Goal: Transaction & Acquisition: Purchase product/service

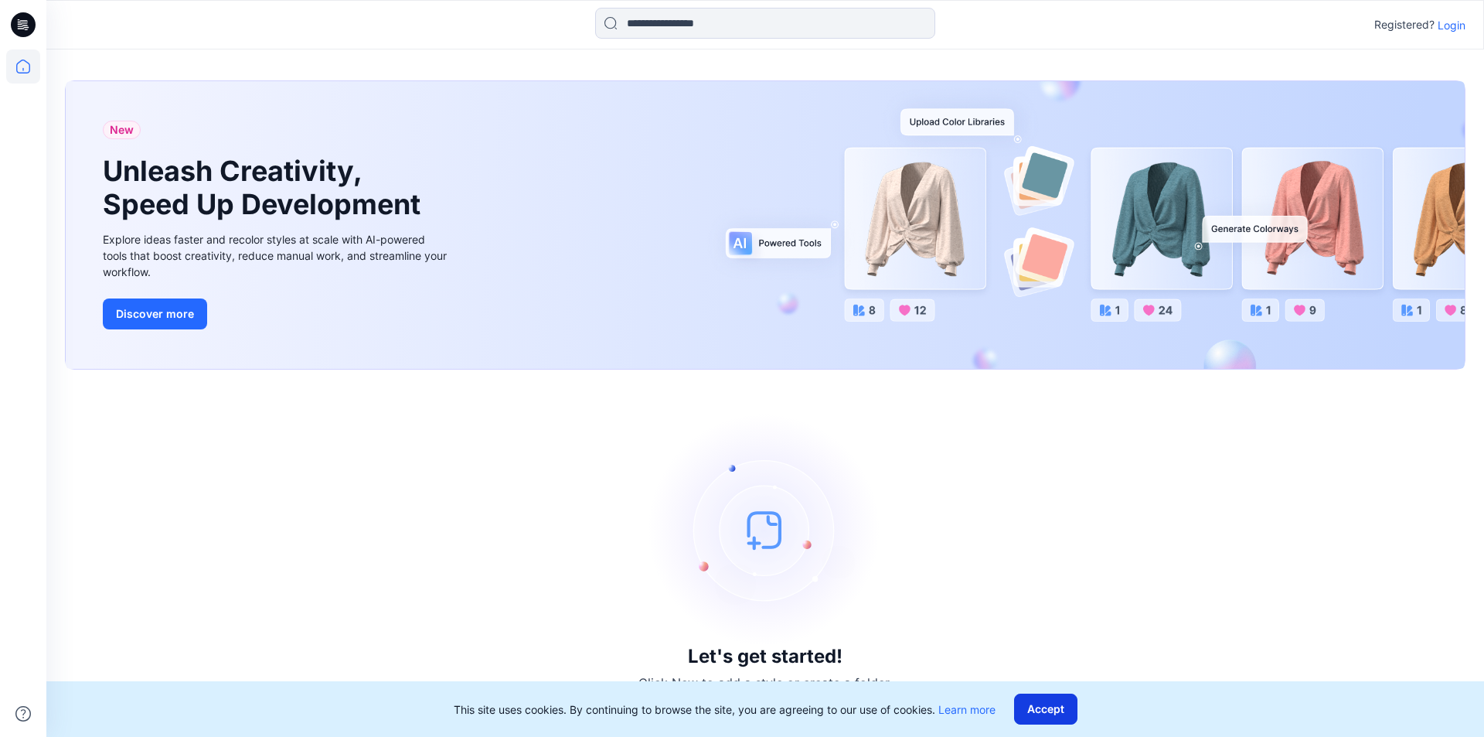
click at [1074, 708] on button "Accept" at bounding box center [1045, 709] width 63 height 31
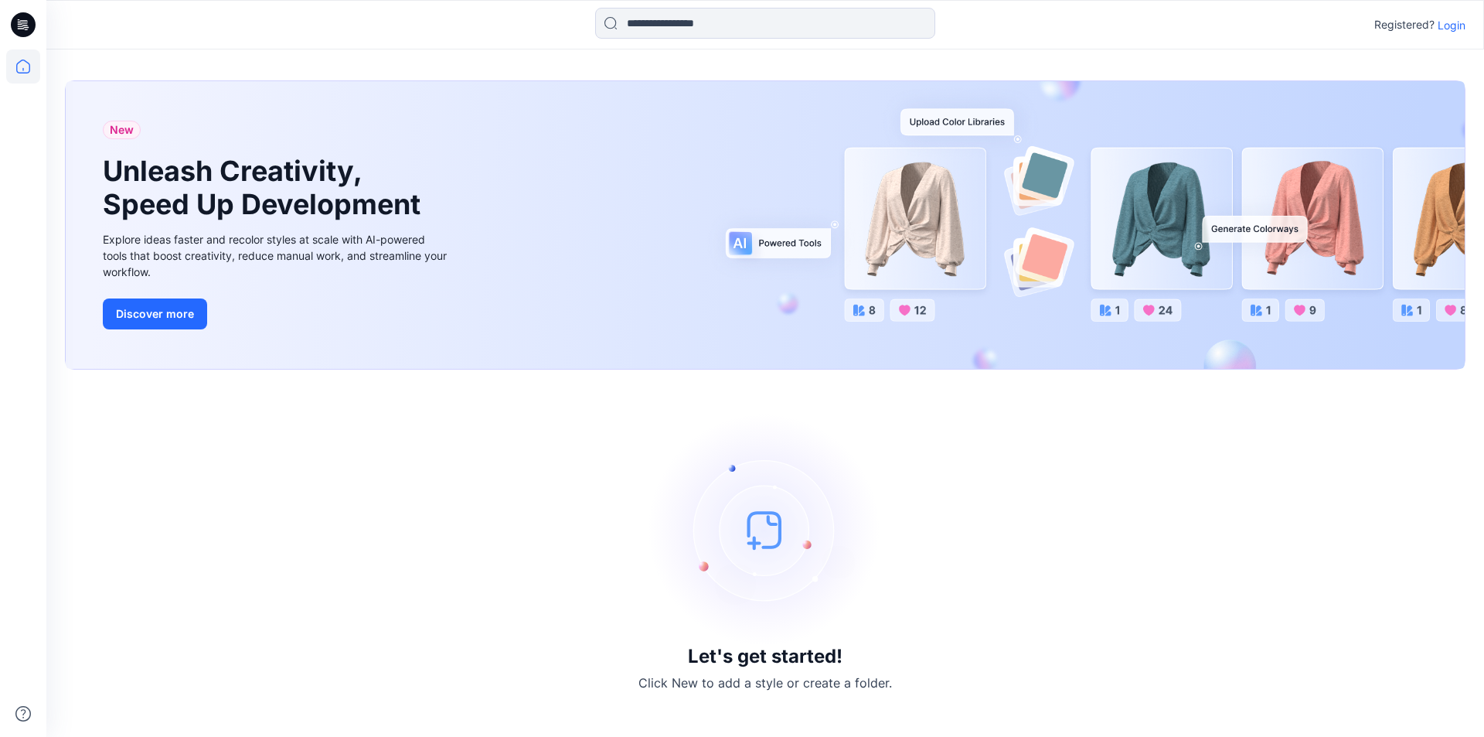
click at [1440, 22] on p "Login" at bounding box center [1452, 25] width 28 height 16
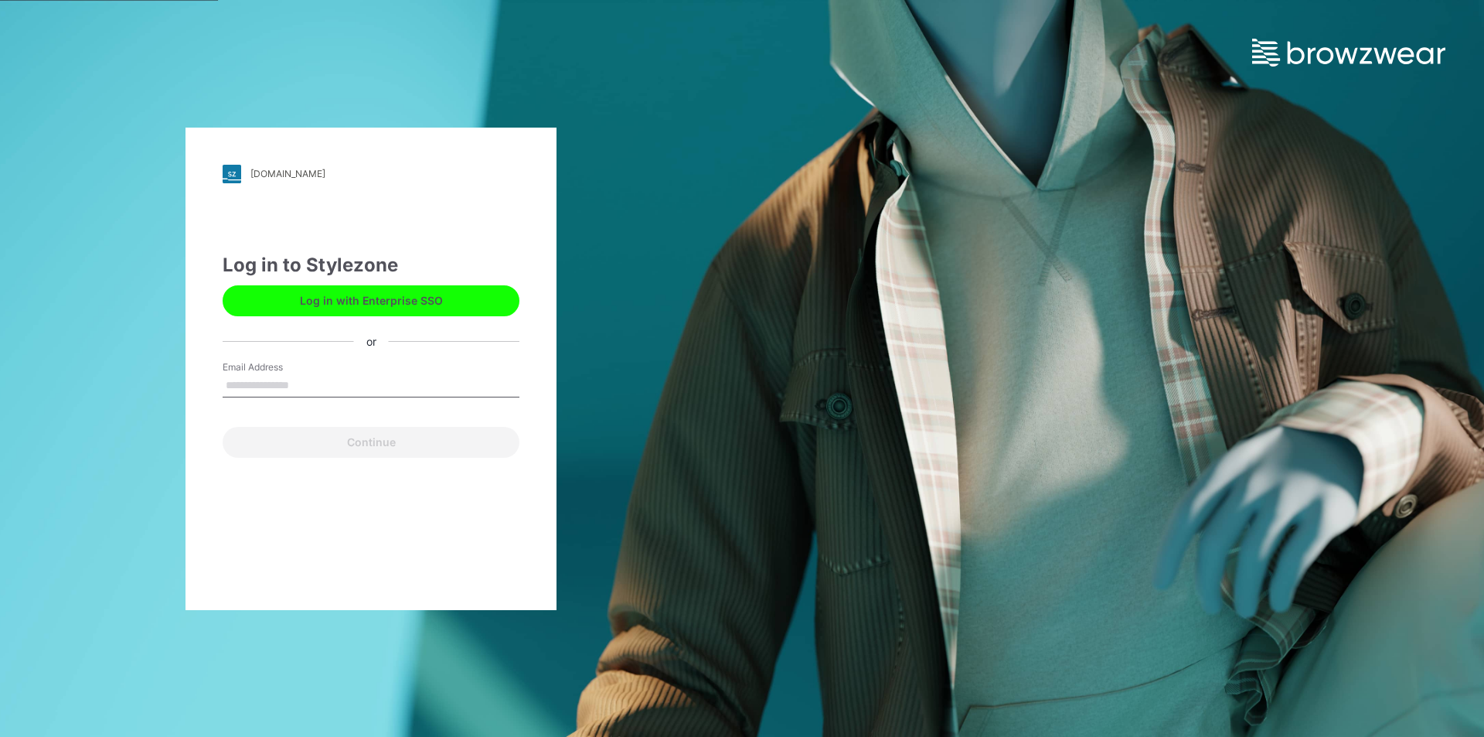
click at [349, 392] on input "Email Address" at bounding box center [371, 385] width 297 height 23
type input "**********"
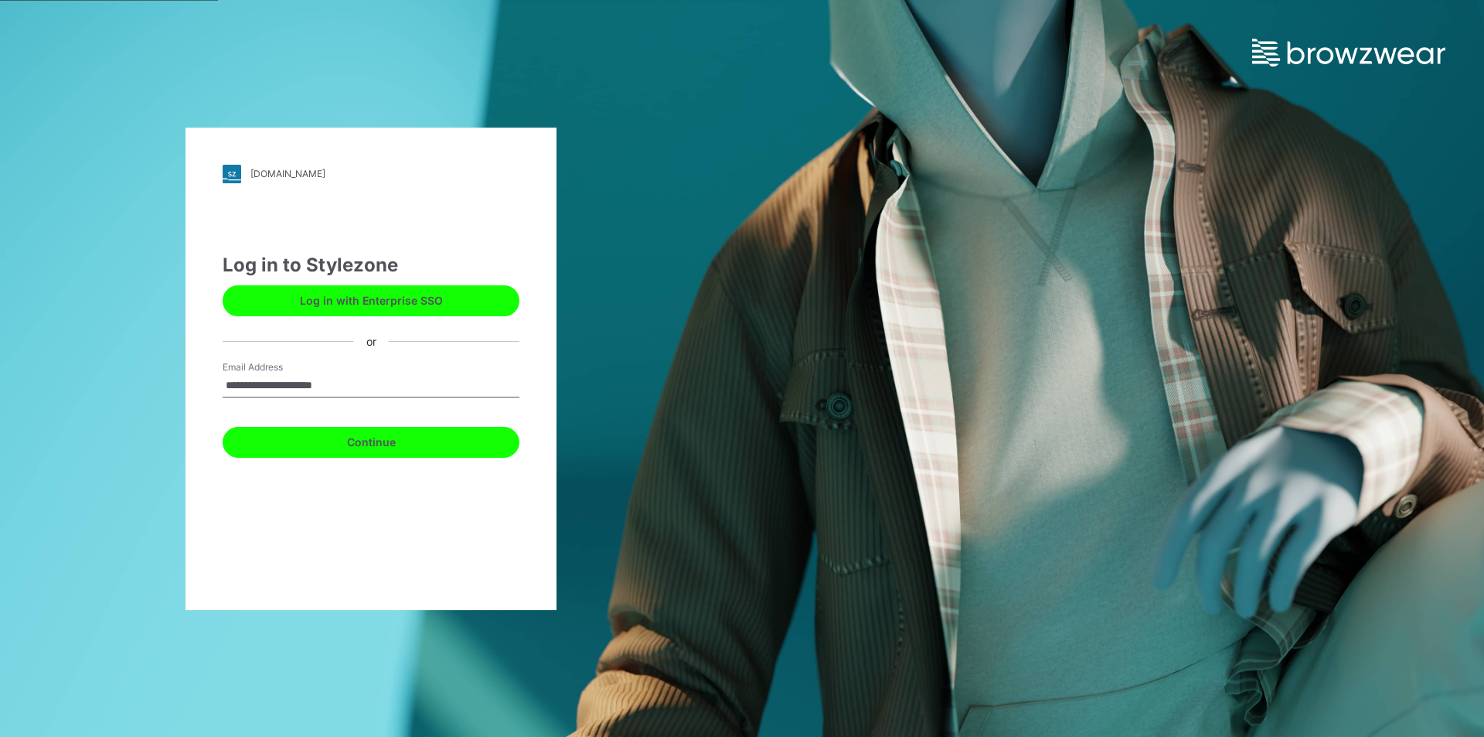
click at [341, 455] on button "Continue" at bounding box center [371, 442] width 297 height 31
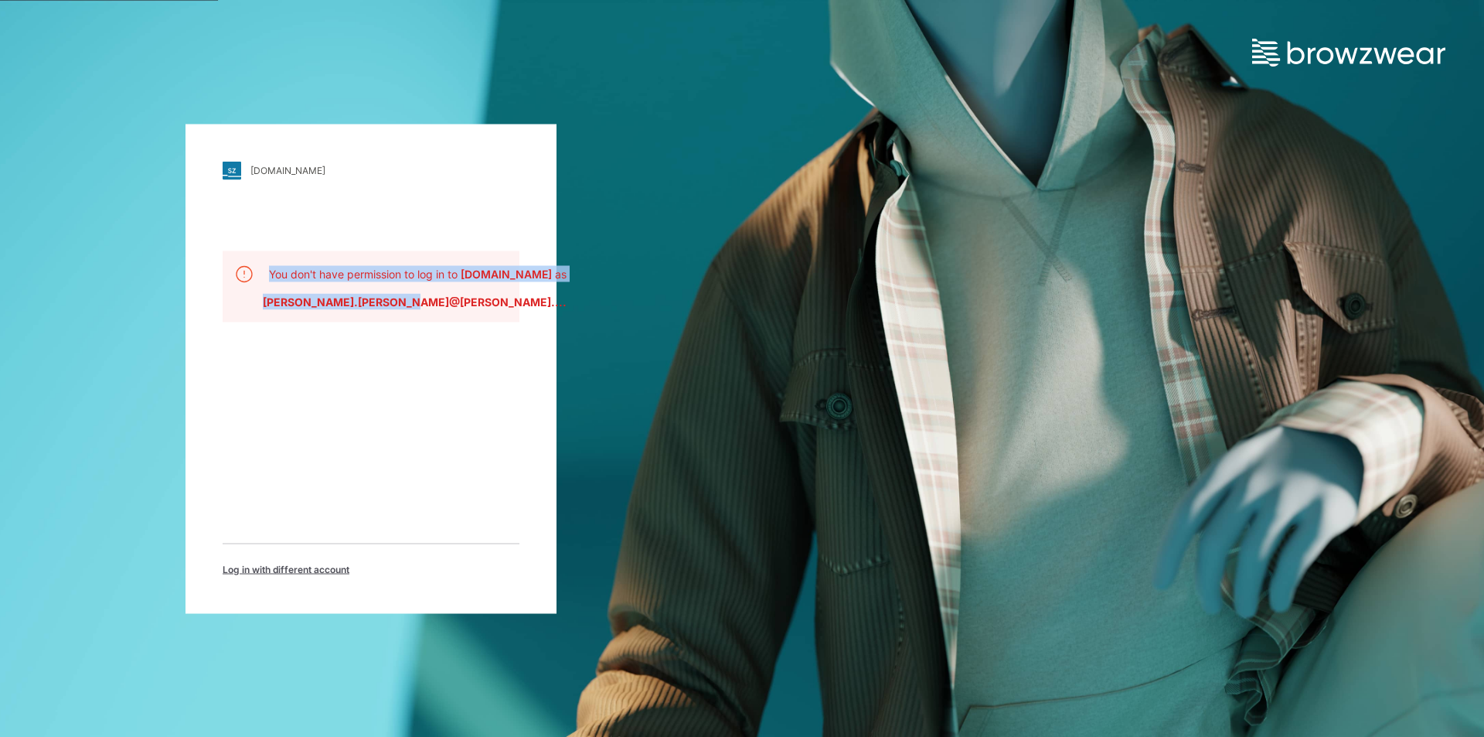
drag, startPoint x: 269, startPoint y: 261, endPoint x: 465, endPoint y: 316, distance: 203.2
click at [465, 308] on div "You don't have permission to log in to khawaja.stylezone.com as noemi.russo@kha…" at bounding box center [371, 286] width 297 height 71
click at [462, 346] on div "khawaja.stylezone.com Loading... You don't have permission to log in to khawaja…" at bounding box center [371, 368] width 371 height 489
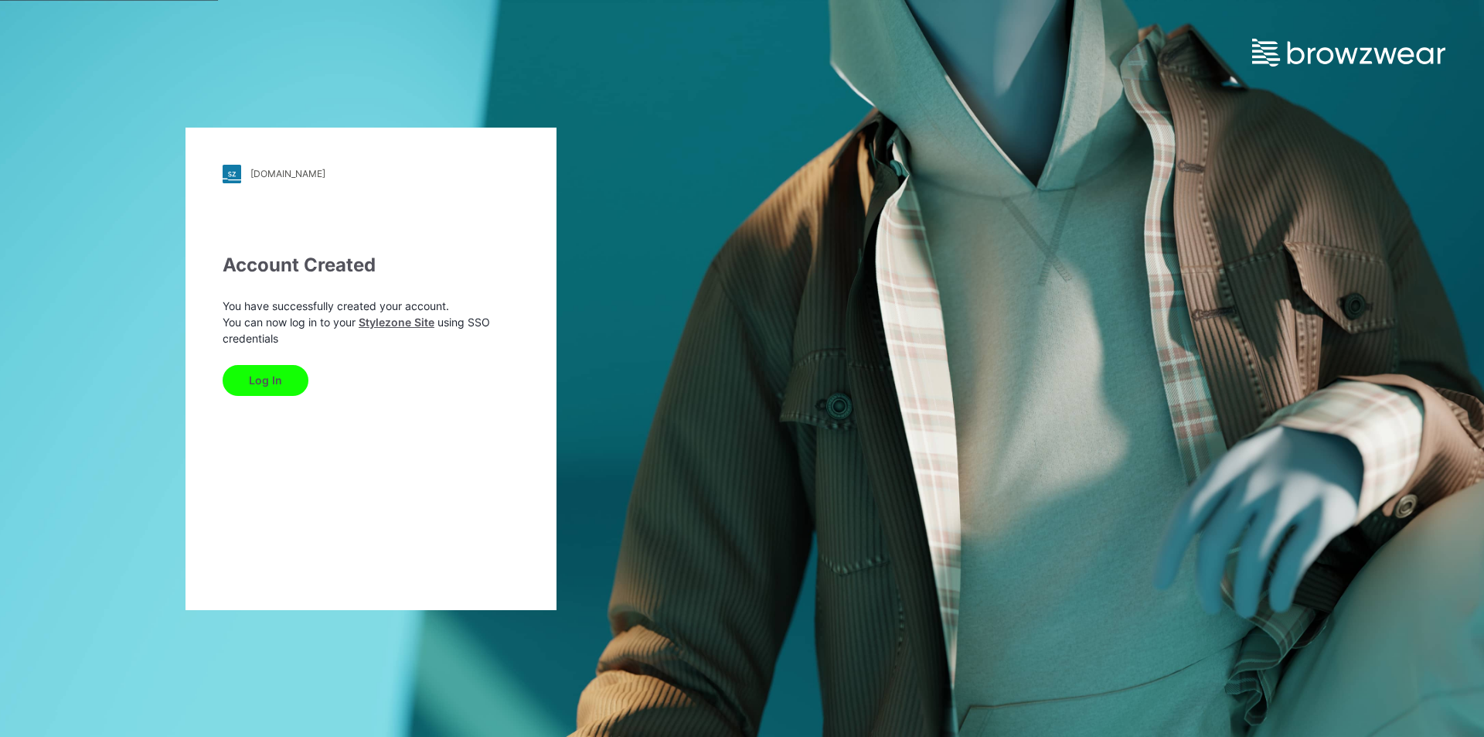
click at [281, 383] on button "Log In" at bounding box center [266, 380] width 86 height 31
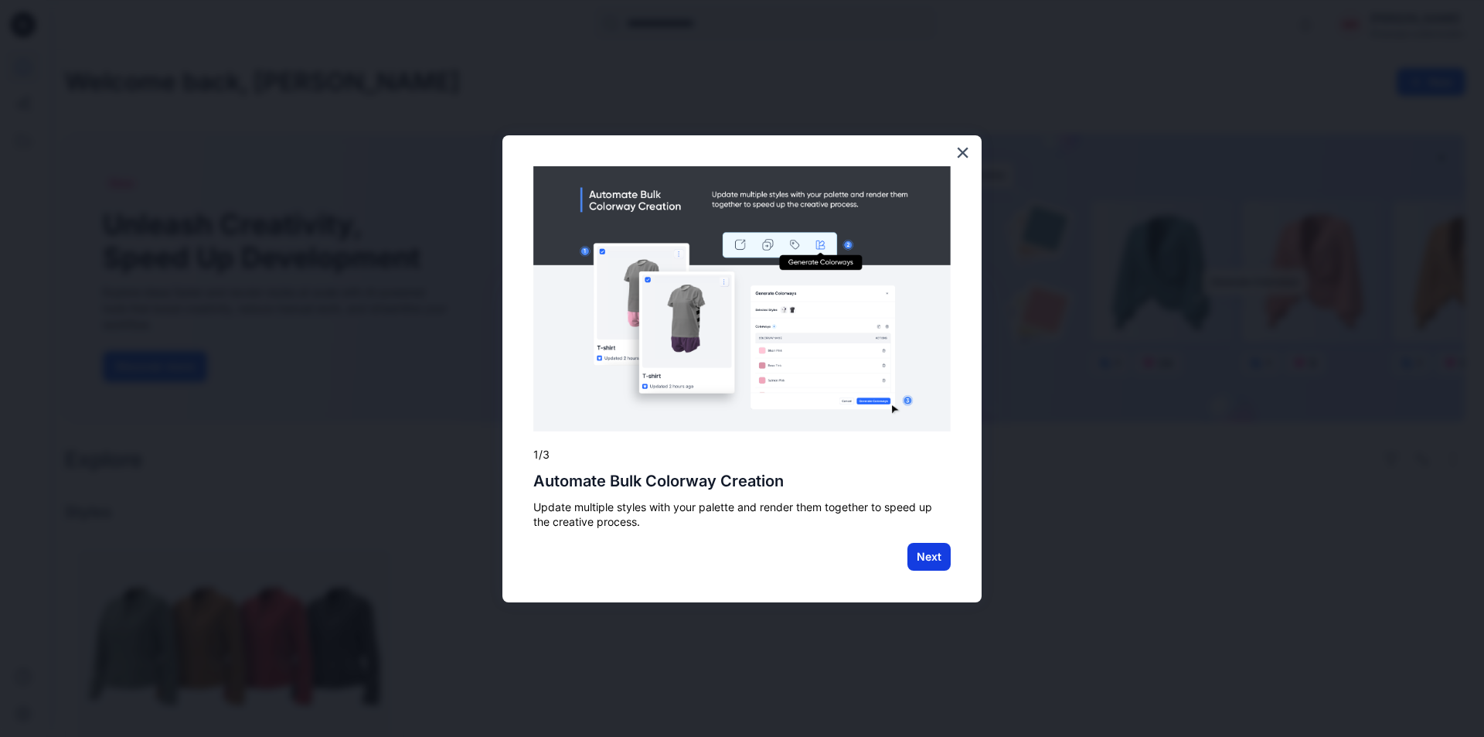
click at [935, 563] on button "Next" at bounding box center [929, 557] width 43 height 28
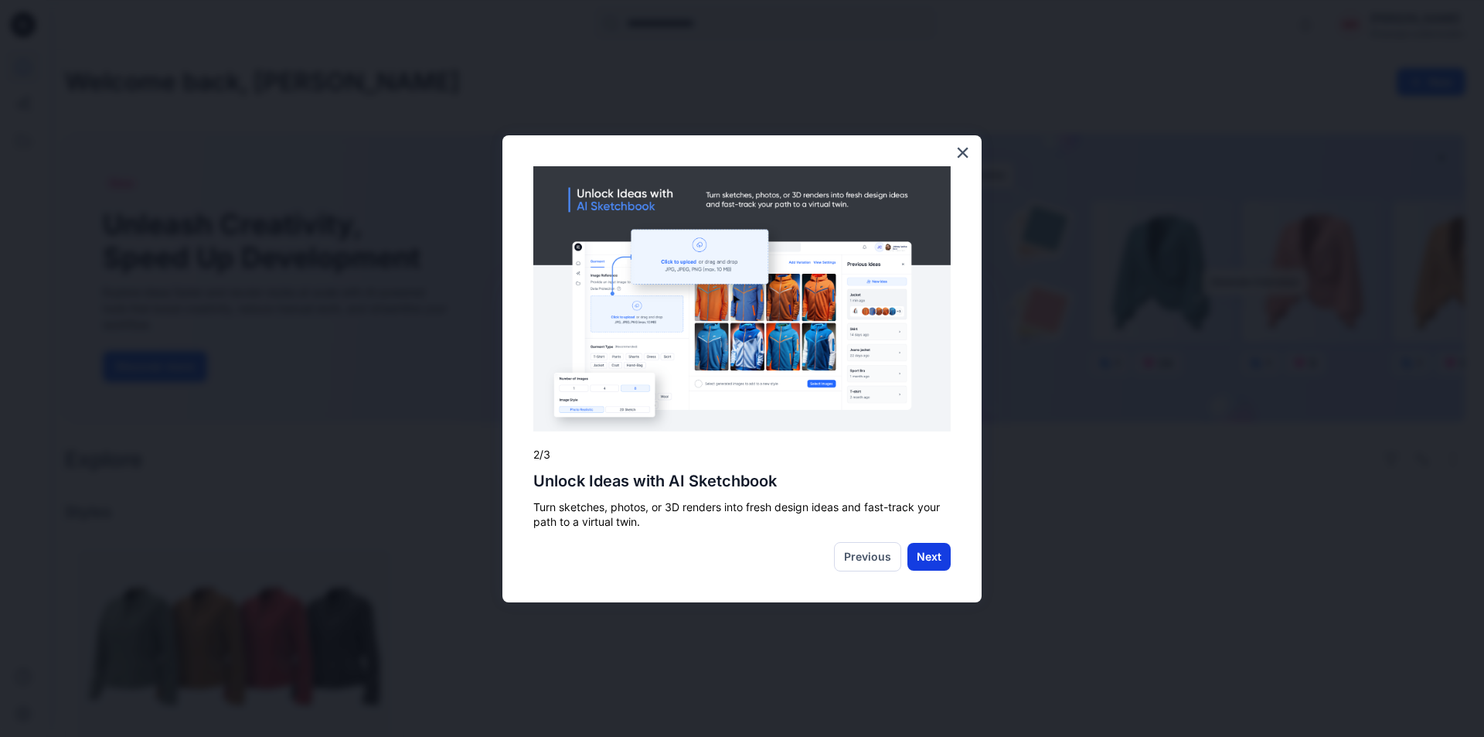
click at [926, 559] on button "Next" at bounding box center [929, 557] width 43 height 28
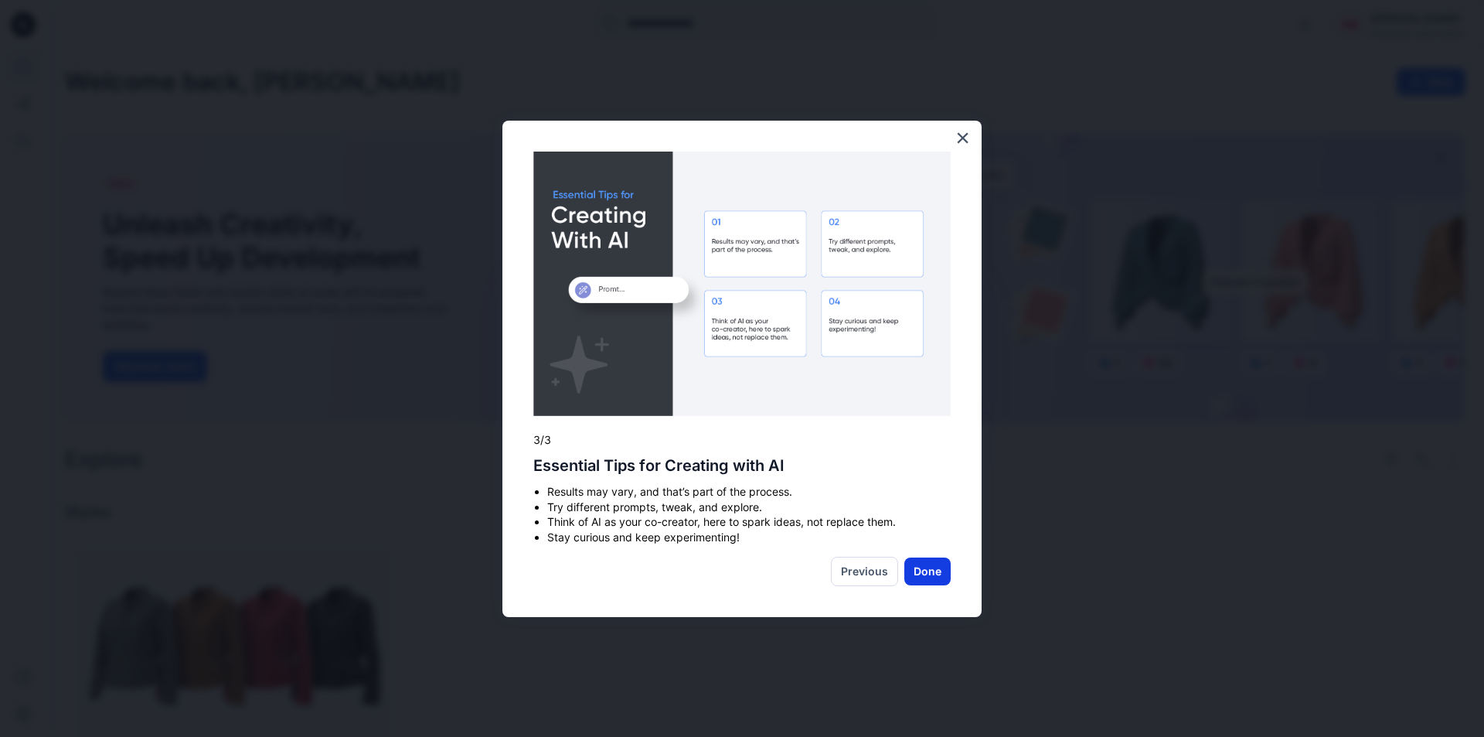
click at [937, 574] on button "Done" at bounding box center [928, 571] width 46 height 28
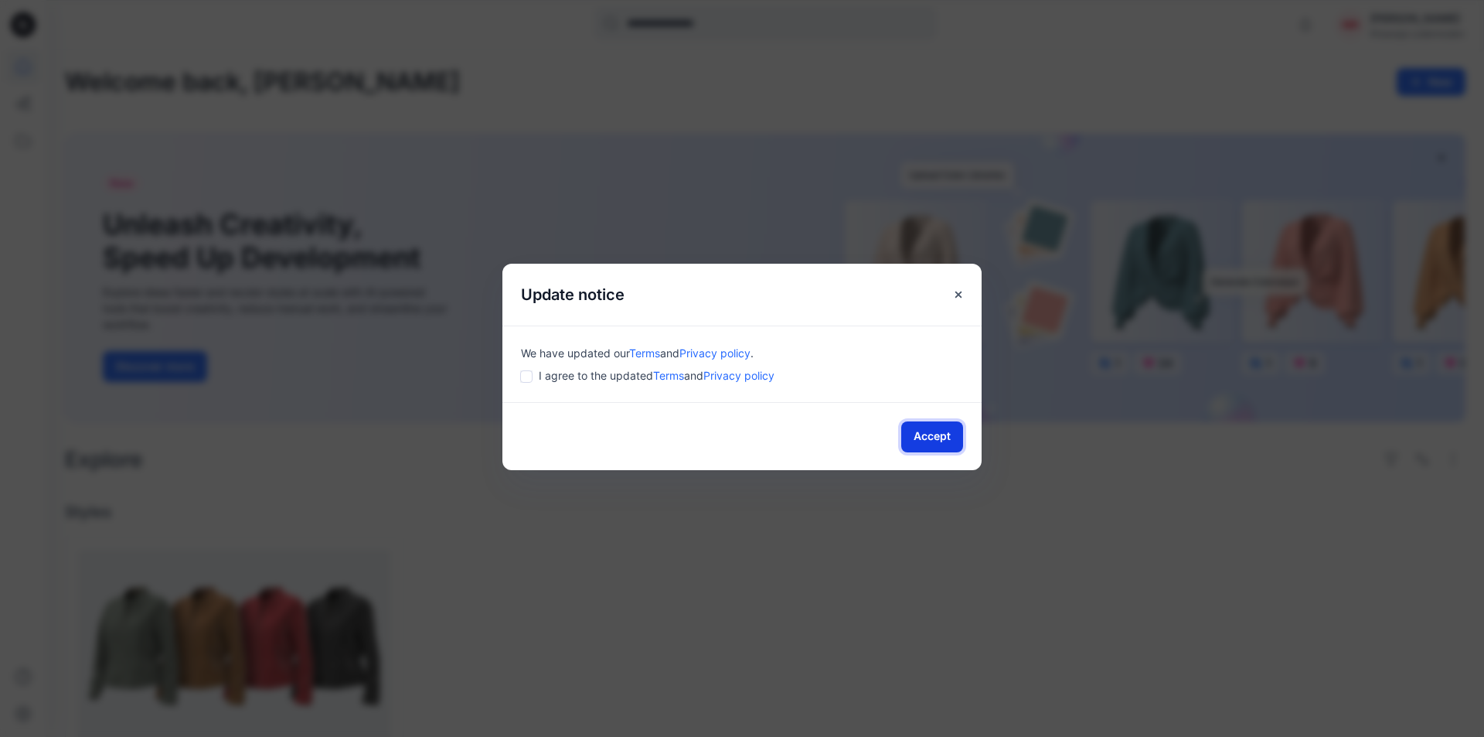
click at [940, 448] on button "Accept" at bounding box center [933, 436] width 62 height 31
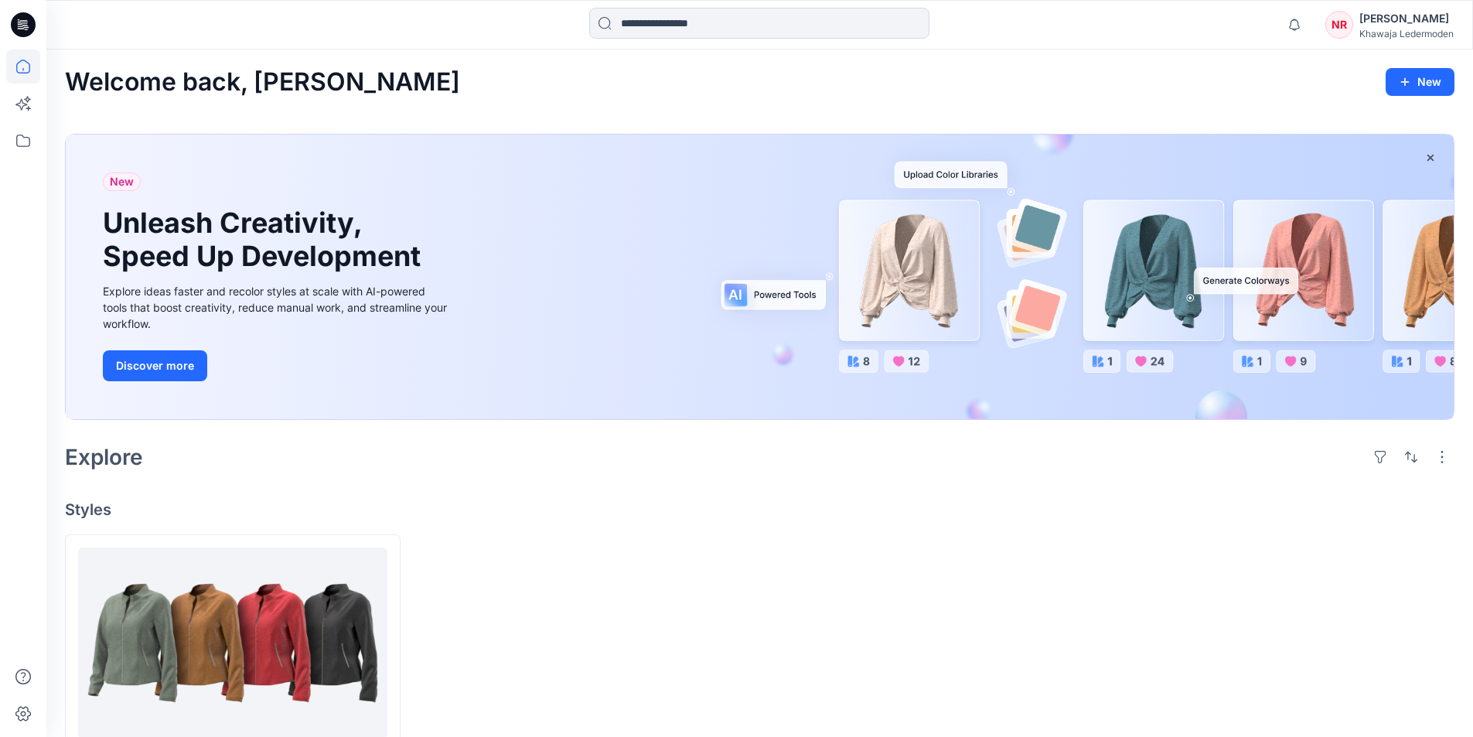
scroll to position [86, 0]
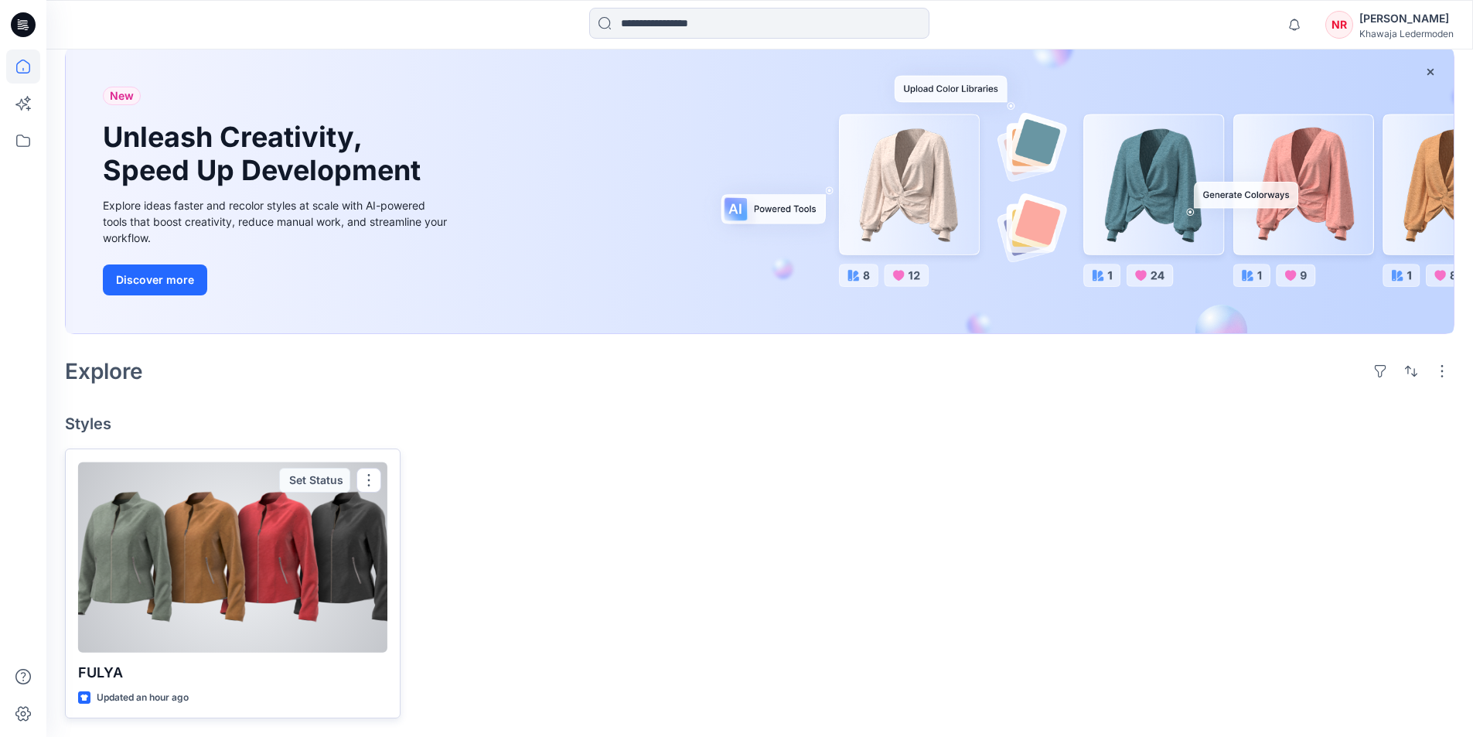
click at [258, 610] on div at bounding box center [232, 557] width 309 height 191
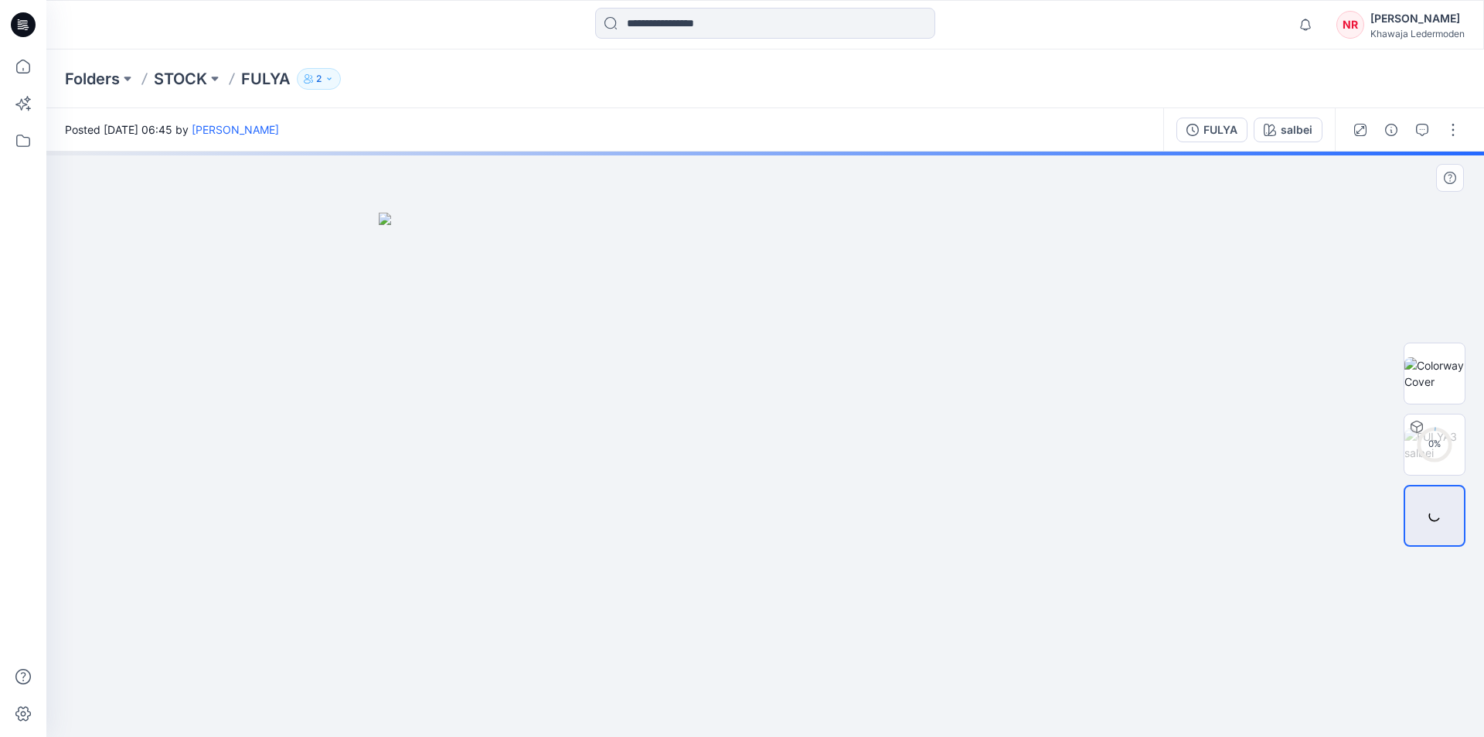
click at [614, 381] on img at bounding box center [765, 475] width 773 height 525
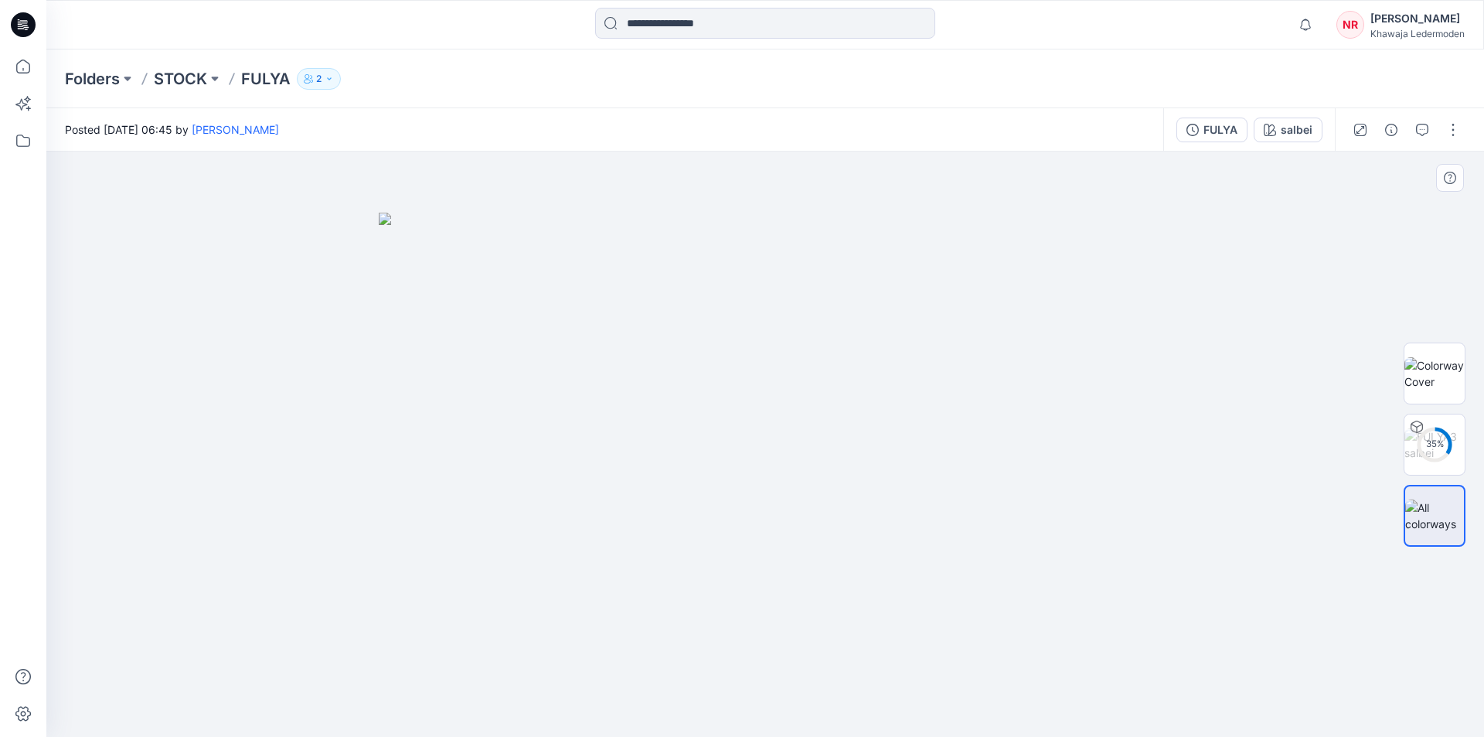
drag, startPoint x: 814, startPoint y: 460, endPoint x: 627, endPoint y: 419, distance: 191.5
click at [627, 419] on img at bounding box center [765, 475] width 773 height 525
click at [1423, 434] on div at bounding box center [1417, 426] width 25 height 25
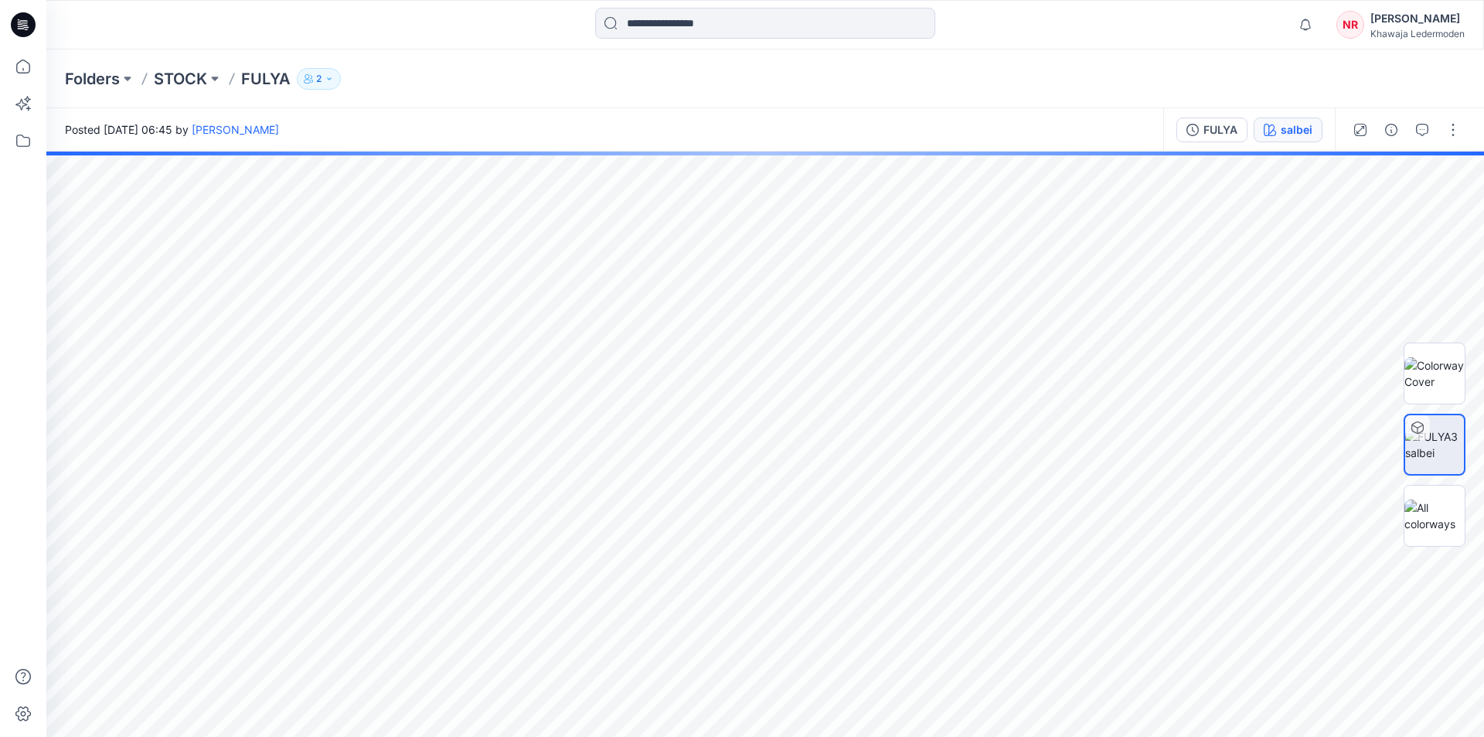
click at [1278, 139] on button "salbei" at bounding box center [1288, 130] width 69 height 25
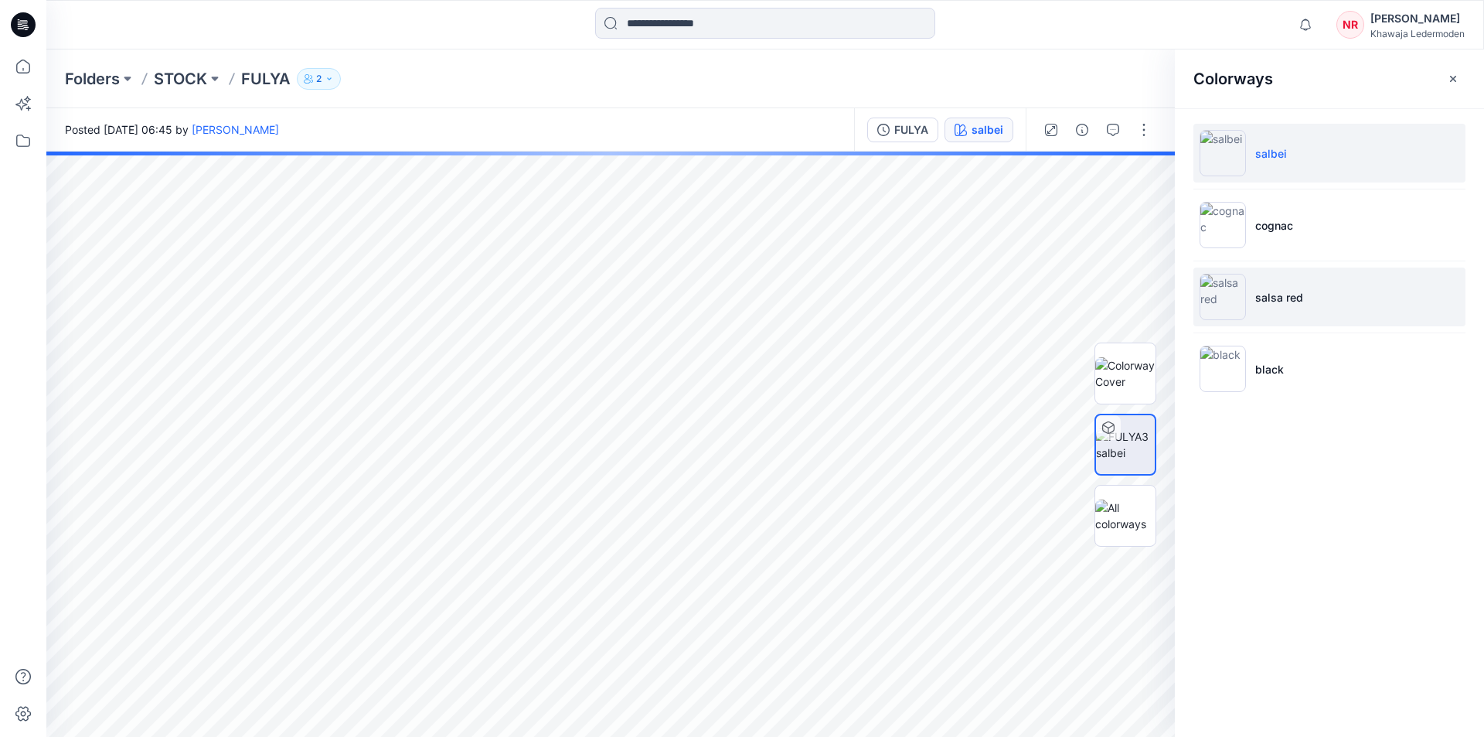
click at [1238, 310] on img at bounding box center [1223, 297] width 46 height 46
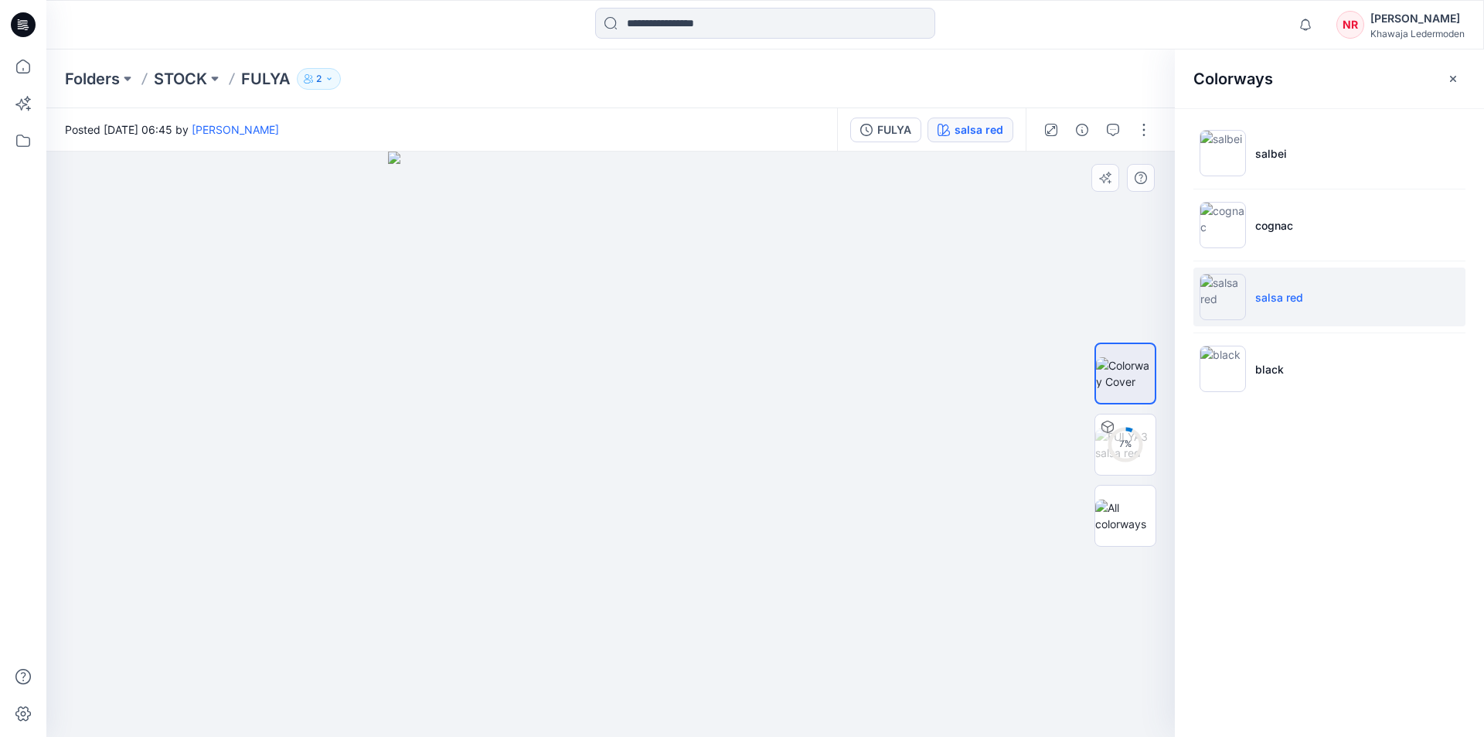
drag, startPoint x: 759, startPoint y: 383, endPoint x: 675, endPoint y: 383, distance: 84.3
click at [675, 383] on img at bounding box center [610, 444] width 445 height 585
drag, startPoint x: 563, startPoint y: 470, endPoint x: 603, endPoint y: 360, distance: 116.9
click at [603, 360] on img at bounding box center [610, 444] width 445 height 585
drag, startPoint x: 696, startPoint y: 330, endPoint x: 646, endPoint y: 475, distance: 153.8
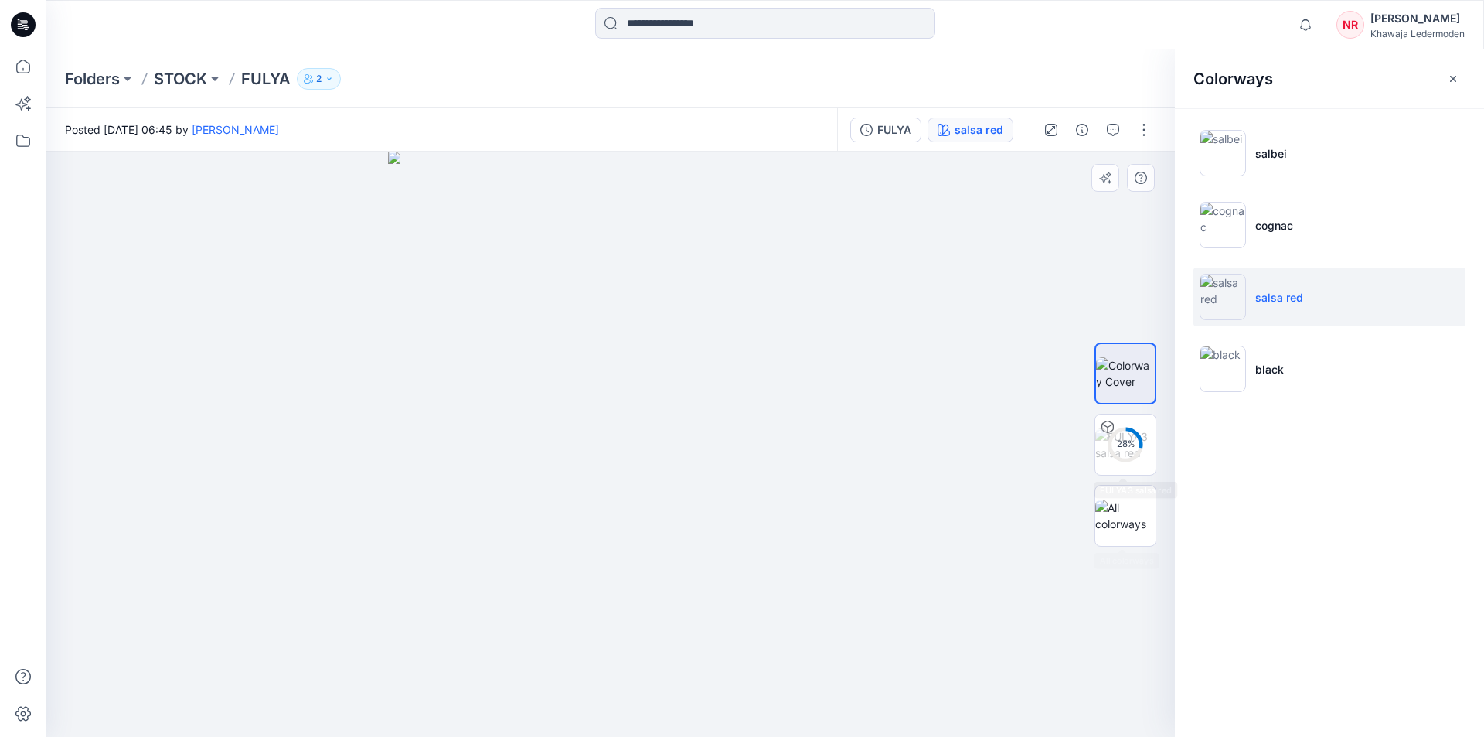
click at [649, 479] on img at bounding box center [610, 444] width 445 height 585
click at [1115, 444] on img at bounding box center [1126, 444] width 60 height 32
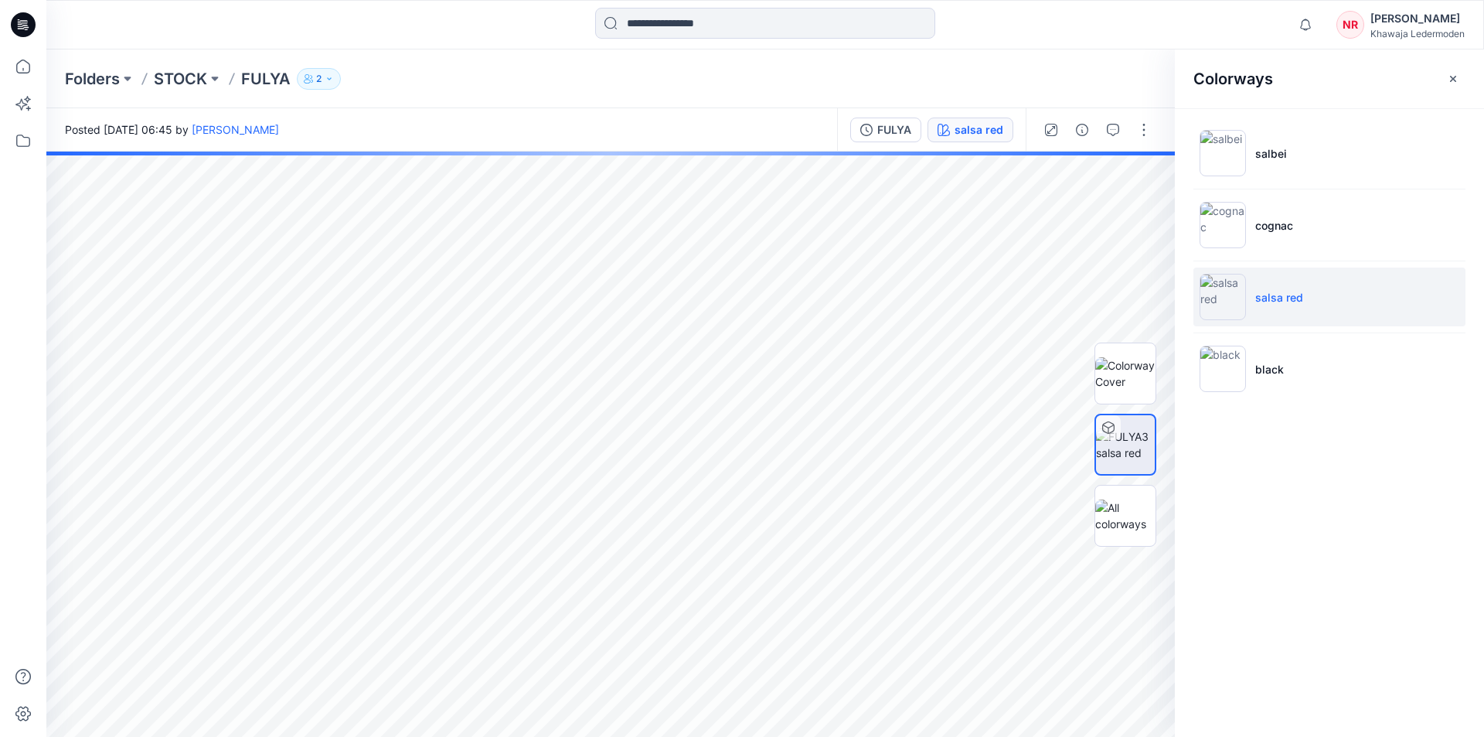
click at [1136, 376] on img at bounding box center [1126, 373] width 60 height 32
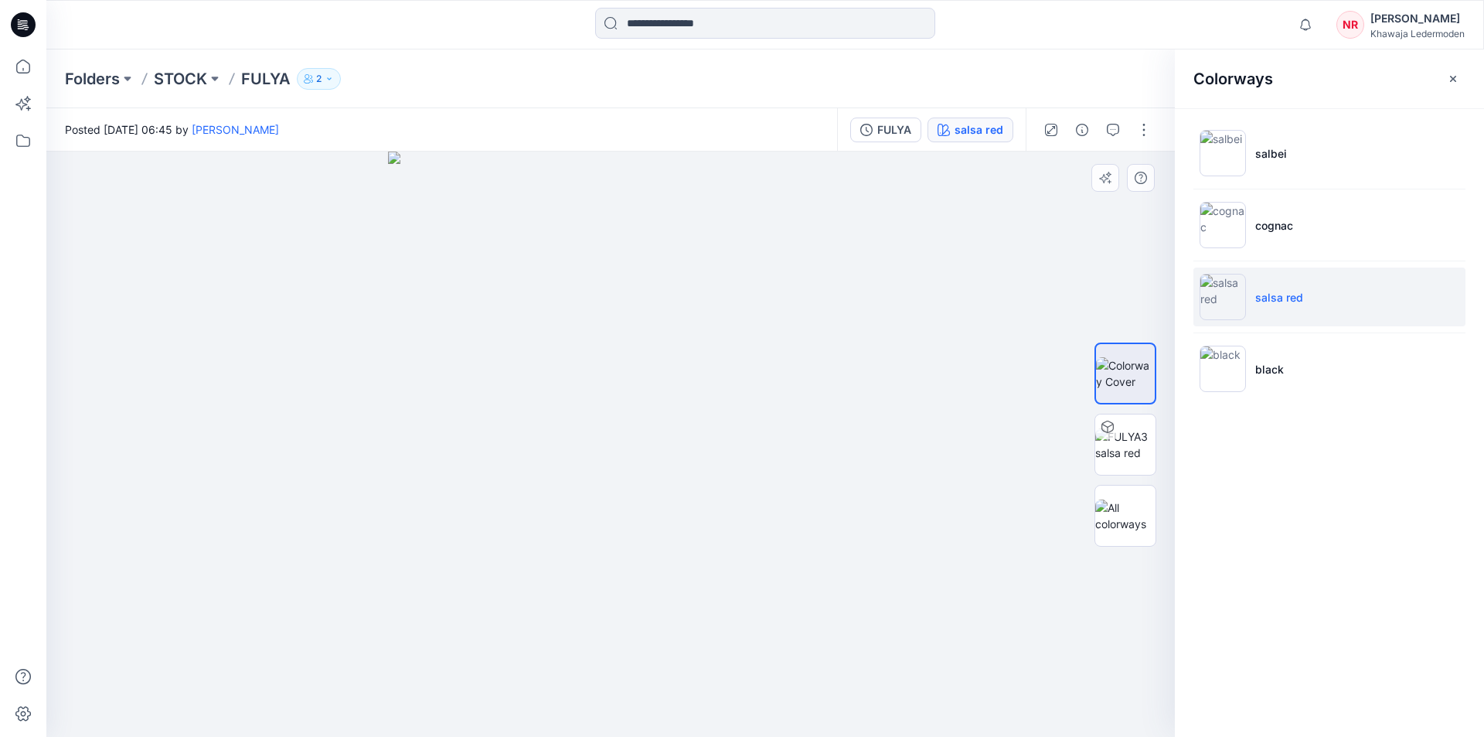
drag, startPoint x: 769, startPoint y: 414, endPoint x: 472, endPoint y: 426, distance: 297.2
click at [472, 426] on img at bounding box center [610, 444] width 445 height 585
drag, startPoint x: 511, startPoint y: 388, endPoint x: 745, endPoint y: 343, distance: 238.5
click at [745, 343] on img at bounding box center [610, 444] width 445 height 585
drag, startPoint x: 685, startPoint y: 371, endPoint x: 418, endPoint y: 421, distance: 272.1
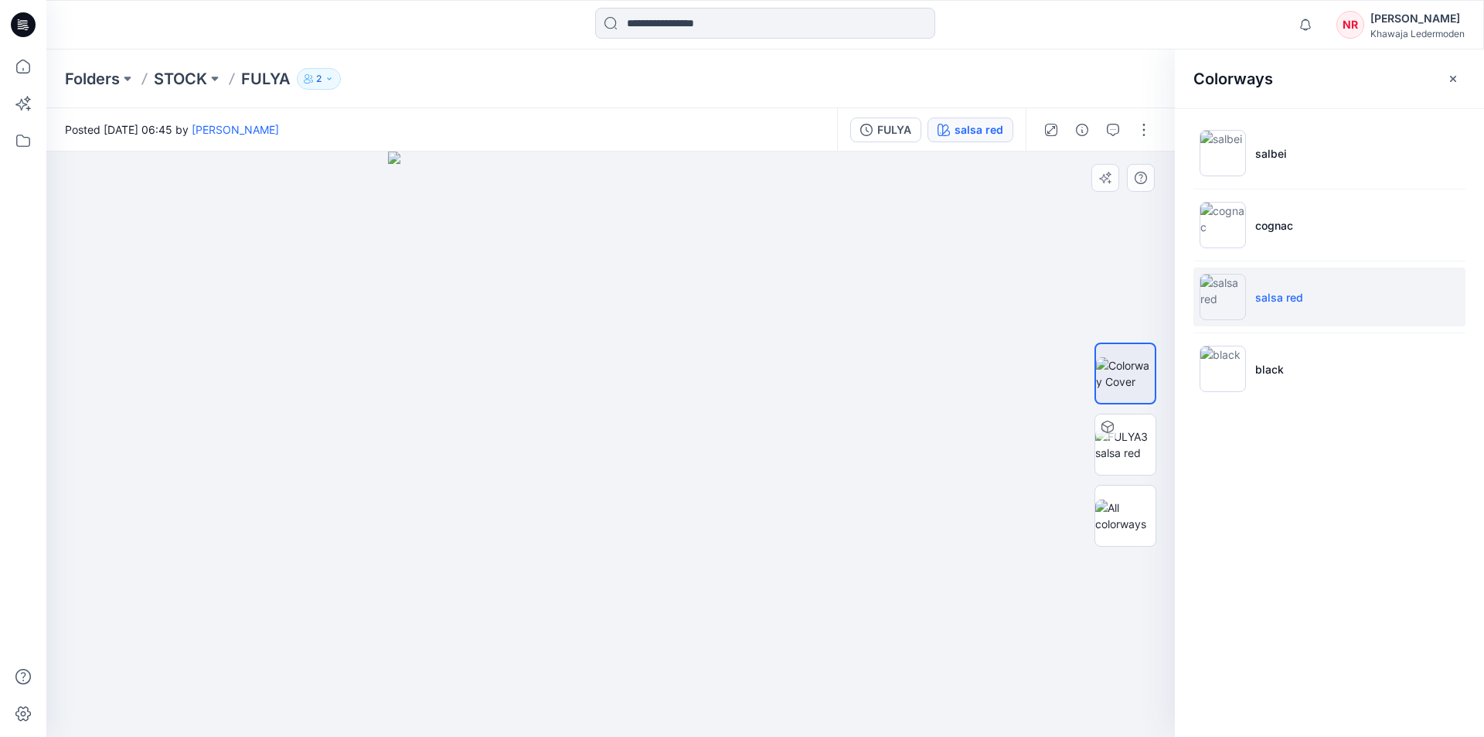
click at [418, 421] on img at bounding box center [610, 444] width 445 height 585
drag, startPoint x: 548, startPoint y: 415, endPoint x: 475, endPoint y: 442, distance: 77.6
click at [475, 443] on img at bounding box center [610, 444] width 445 height 585
click at [561, 353] on img at bounding box center [610, 444] width 445 height 585
